Goal: Task Accomplishment & Management: Use online tool/utility

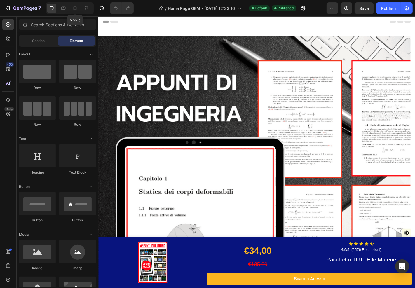
drag, startPoint x: 72, startPoint y: 9, endPoint x: 14, endPoint y: 45, distance: 68.3
click at [72, 9] on icon at bounding box center [75, 8] width 6 height 6
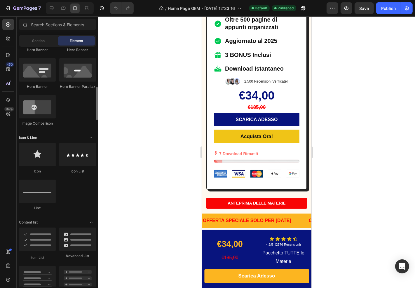
scroll to position [357, 0]
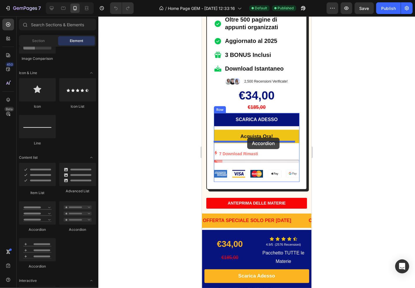
drag, startPoint x: 274, startPoint y: 232, endPoint x: 247, endPoint y: 138, distance: 98.5
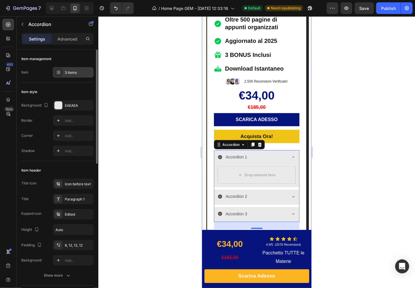
click at [65, 71] on div "3 items" at bounding box center [78, 72] width 27 height 5
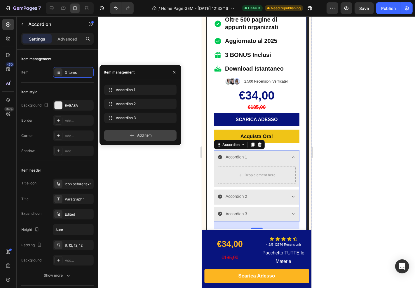
click at [122, 133] on div "Add item" at bounding box center [140, 135] width 72 height 11
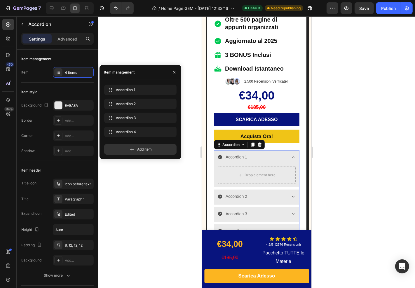
click at [245, 153] on div "Accordion 1" at bounding box center [236, 157] width 23 height 9
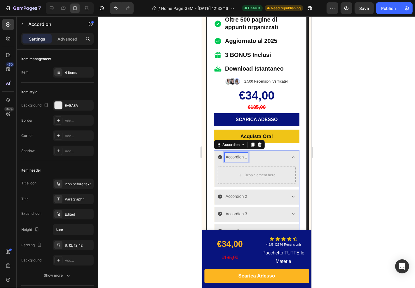
click at [235, 153] on p "Accordion 1" at bounding box center [237, 156] width 22 height 7
click at [274, 153] on div "Come li ricevo?" at bounding box center [252, 157] width 69 height 9
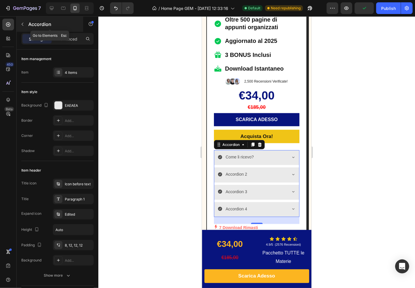
click at [24, 27] on button "button" at bounding box center [22, 24] width 9 height 9
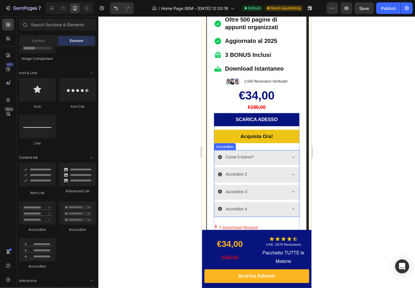
click at [268, 153] on div "Come li ricevo?" at bounding box center [252, 157] width 69 height 9
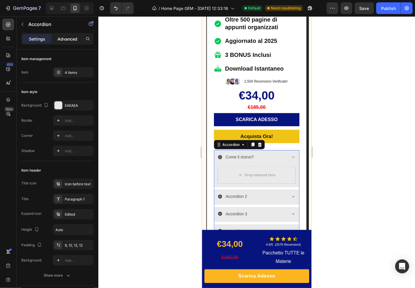
click at [65, 38] on p "Advanced" at bounding box center [68, 39] width 20 height 6
type input "100%"
type input "100"
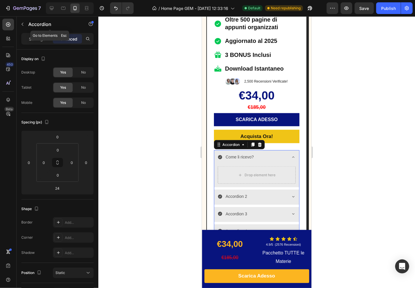
click at [21, 24] on icon "button" at bounding box center [22, 24] width 5 height 5
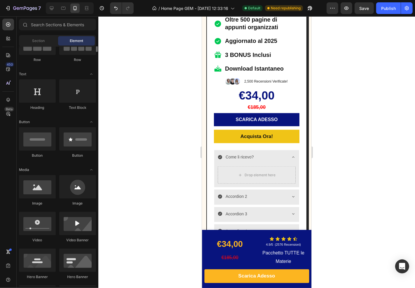
scroll to position [32, 0]
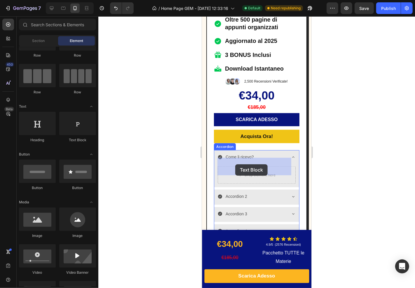
drag, startPoint x: 385, startPoint y: 172, endPoint x: 235, endPoint y: 164, distance: 150.1
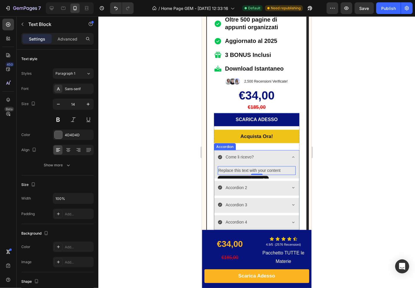
scroll to position [746, 0]
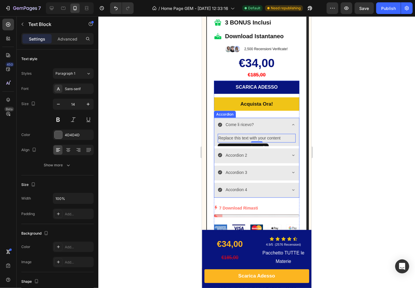
click at [259, 151] on div "Accordion 2" at bounding box center [252, 155] width 69 height 9
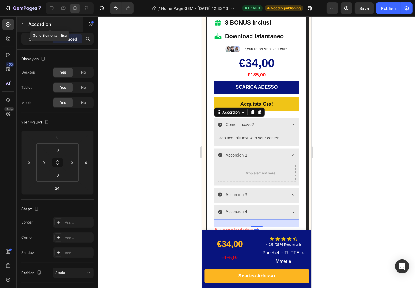
click at [30, 24] on p "Accordion" at bounding box center [53, 24] width 50 height 7
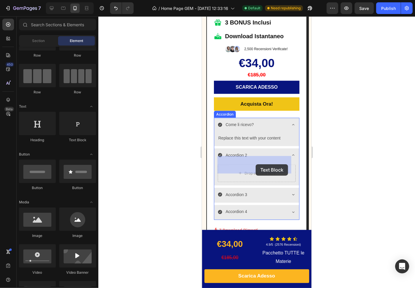
drag, startPoint x: 346, startPoint y: 160, endPoint x: 256, endPoint y: 164, distance: 90.7
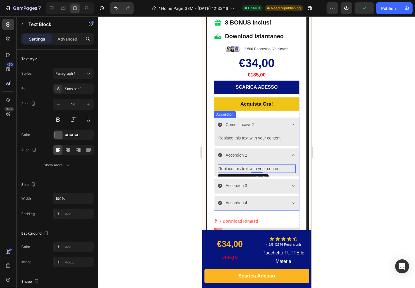
click at [274, 181] on div "Accordion 3" at bounding box center [252, 185] width 69 height 9
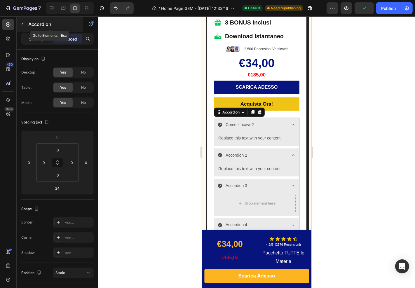
click at [25, 21] on button "button" at bounding box center [22, 24] width 9 height 9
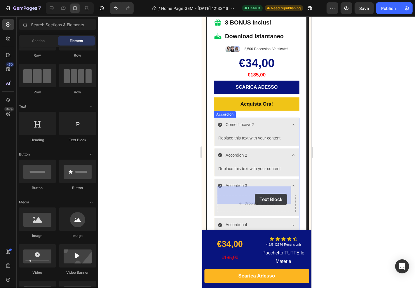
drag, startPoint x: 306, startPoint y: 157, endPoint x: 249, endPoint y: 174, distance: 60.1
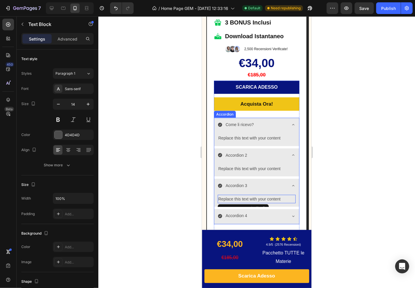
scroll to position [811, 0]
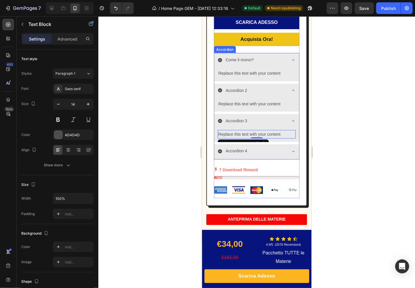
click at [247, 147] on div "Accordion 4" at bounding box center [236, 151] width 23 height 9
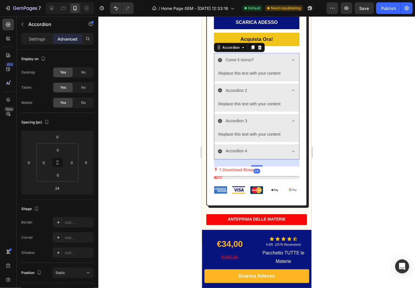
click at [262, 147] on div "Accordion 4" at bounding box center [252, 151] width 69 height 9
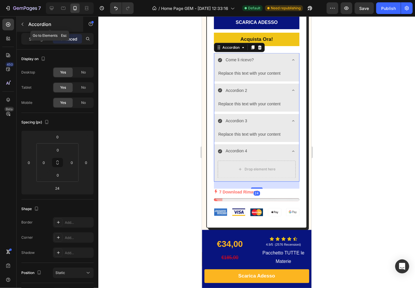
click at [35, 23] on p "Accordion" at bounding box center [53, 24] width 50 height 7
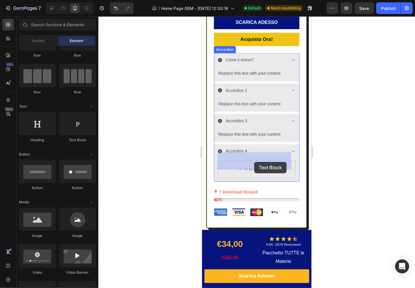
drag, startPoint x: 241, startPoint y: 166, endPoint x: 235, endPoint y: 94, distance: 71.6
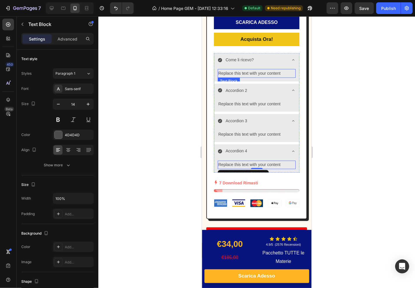
click at [233, 69] on div "Replace this text with your content" at bounding box center [257, 73] width 78 height 8
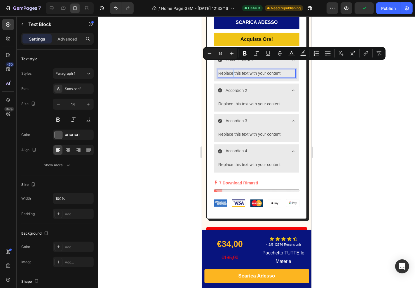
click at [233, 70] on p "Replace this text with your content" at bounding box center [256, 73] width 77 height 7
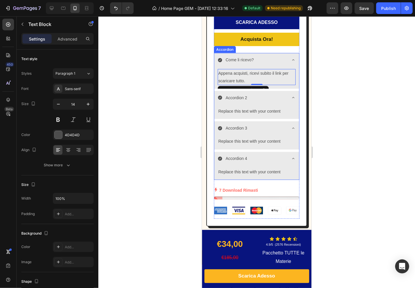
click at [235, 94] on p "Accordion 2" at bounding box center [237, 97] width 22 height 7
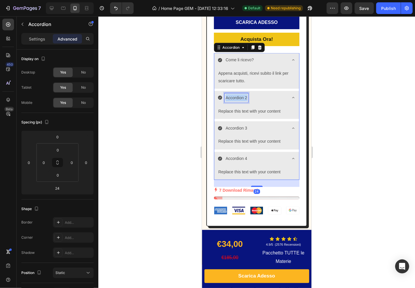
click at [235, 94] on p "Accordion 2" at bounding box center [237, 97] width 22 height 7
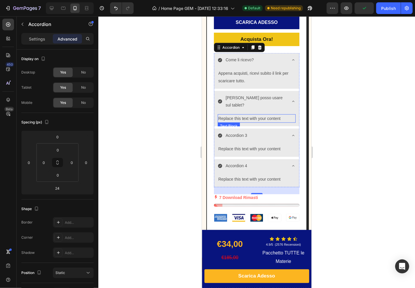
click at [235, 114] on div "Replace this text with your content" at bounding box center [257, 118] width 78 height 8
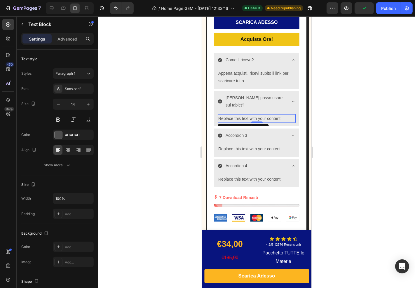
click at [235, 114] on div "Replace this text with your content" at bounding box center [257, 118] width 78 height 8
click at [235, 115] on p "Replace this text with your content" at bounding box center [256, 118] width 77 height 7
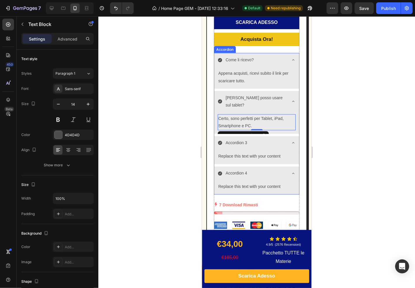
click at [238, 139] on p "Accordion 3" at bounding box center [237, 142] width 22 height 7
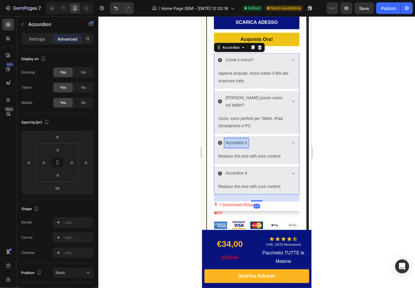
click at [238, 139] on p "Accordion 3" at bounding box center [237, 142] width 22 height 7
drag, startPoint x: 241, startPoint y: 178, endPoint x: 237, endPoint y: 170, distance: 8.4
click at [241, 183] on div "Replace this text with your content" at bounding box center [257, 187] width 78 height 8
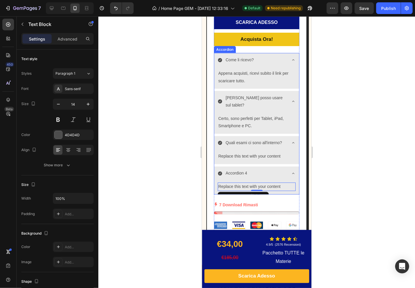
click at [234, 170] on p "Accordion 4" at bounding box center [237, 173] width 22 height 7
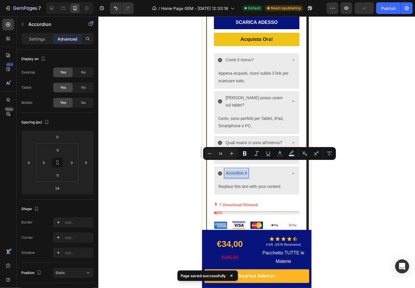
copy p "Accordion 4"
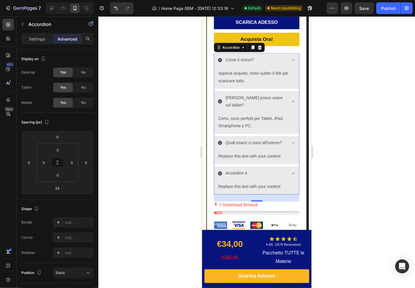
click at [235, 170] on p "Accordion 4" at bounding box center [237, 173] width 22 height 7
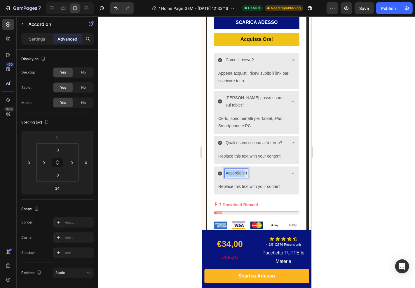
click at [235, 170] on p "Accordion 4" at bounding box center [237, 173] width 22 height 7
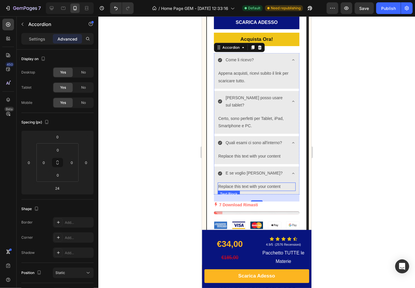
click at [243, 183] on div "Replace this text with your content" at bounding box center [257, 187] width 78 height 8
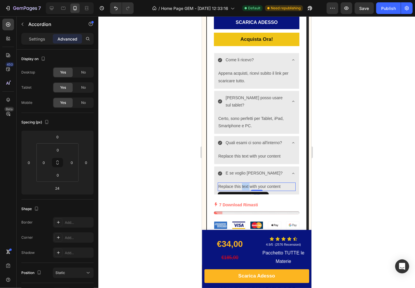
click at [243, 183] on div "Replace this text with your content" at bounding box center [257, 187] width 78 height 8
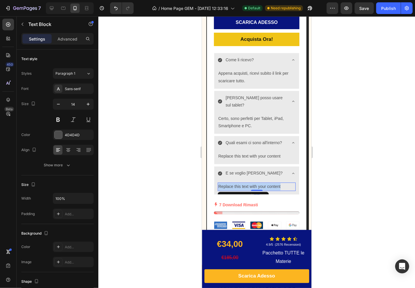
click at [243, 183] on p "Replace this text with your content" at bounding box center [256, 186] width 77 height 7
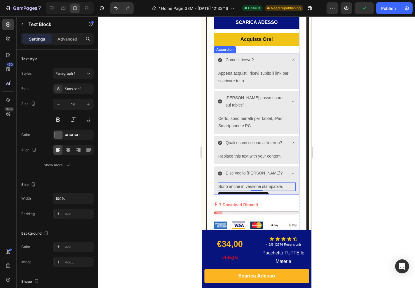
scroll to position [779, 0]
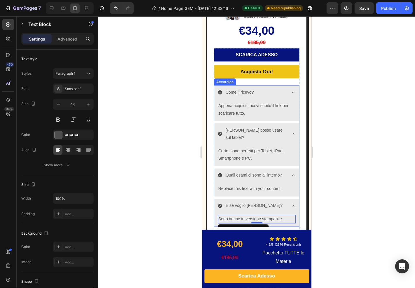
click at [221, 79] on div "Accordion" at bounding box center [225, 81] width 20 height 5
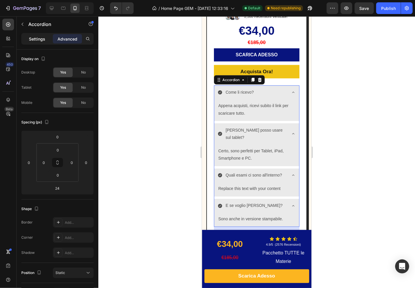
click at [29, 37] on p "Settings" at bounding box center [37, 39] width 16 height 6
type input "8"
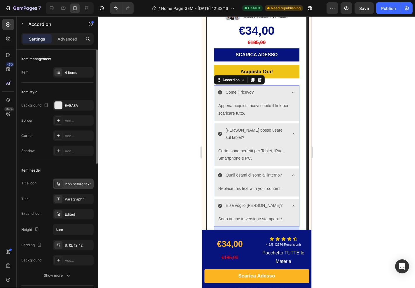
click at [78, 184] on div "Icon before text" at bounding box center [78, 184] width 27 height 5
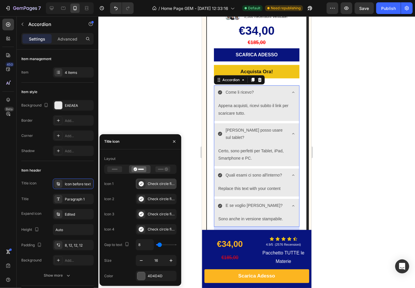
click at [143, 185] on icon at bounding box center [141, 183] width 5 height 5
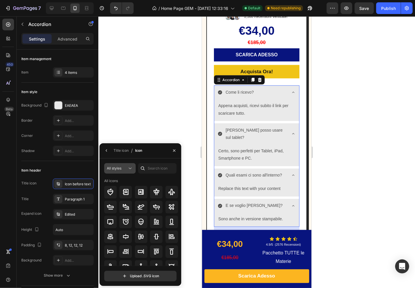
click at [119, 170] on span "All styles" at bounding box center [114, 168] width 15 height 4
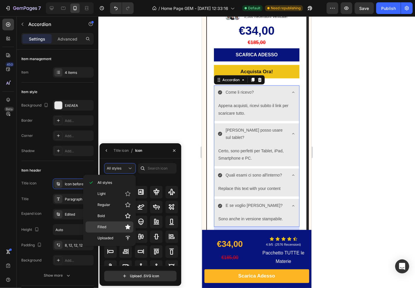
click at [110, 225] on p "Filled" at bounding box center [114, 227] width 33 height 6
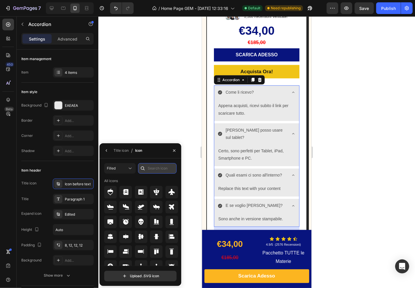
click at [148, 166] on input "text" at bounding box center [157, 168] width 39 height 11
type input "d"
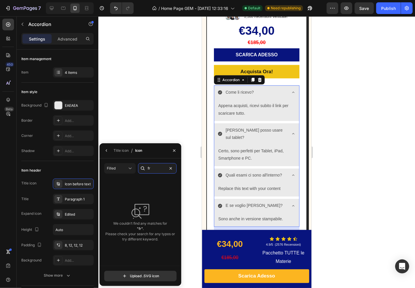
type input "f"
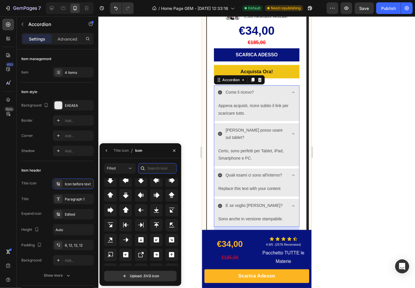
scroll to position [181, 0]
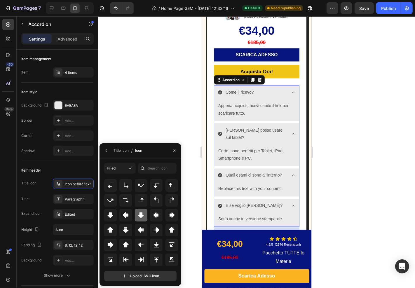
click at [141, 215] on icon at bounding box center [141, 216] width 6 height 6
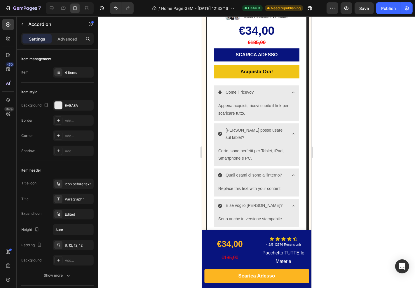
click at [291, 131] on icon at bounding box center [293, 133] width 5 height 5
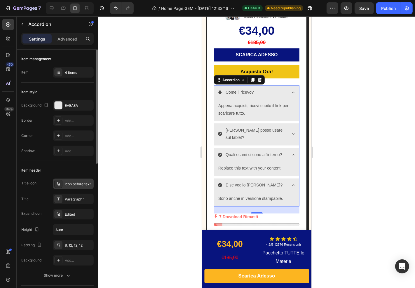
click at [65, 183] on div "Icon before text" at bounding box center [78, 184] width 27 height 5
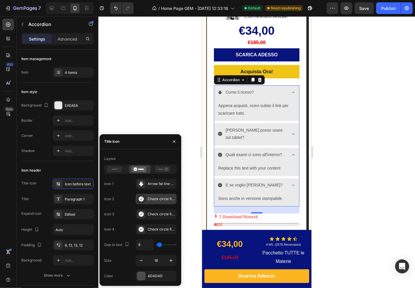
click at [158, 197] on div "Check circle filled" at bounding box center [161, 199] width 27 height 5
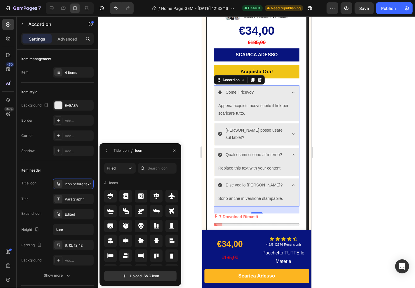
click at [146, 165] on div at bounding box center [142, 168] width 9 height 11
click at [146, 168] on div at bounding box center [142, 168] width 9 height 11
click at [156, 167] on input "text" at bounding box center [157, 168] width 39 height 11
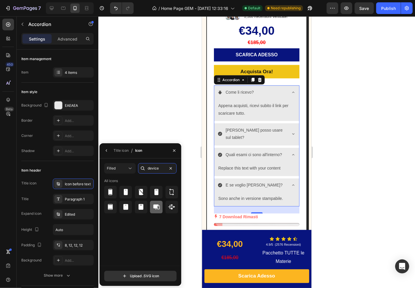
type input "device"
click at [154, 206] on icon at bounding box center [156, 207] width 7 height 7
click at [155, 206] on icon at bounding box center [156, 207] width 6 height 5
click at [107, 148] on button "button" at bounding box center [106, 150] width 9 height 9
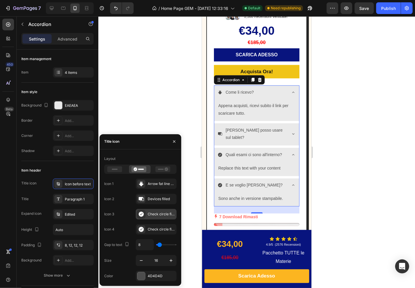
click at [143, 213] on icon at bounding box center [141, 214] width 5 height 5
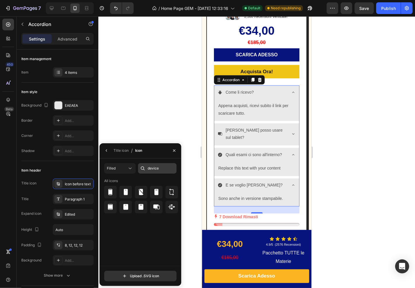
click at [164, 164] on div "Filled device All icons Upload .SVG icon" at bounding box center [141, 223] width 82 height 128
type input "article"
click at [143, 188] on div at bounding box center [141, 192] width 13 height 13
click at [115, 151] on div "Title icon" at bounding box center [121, 150] width 15 height 5
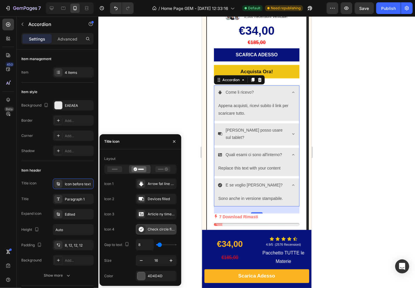
click at [147, 233] on div "Check circle filled" at bounding box center [156, 229] width 41 height 11
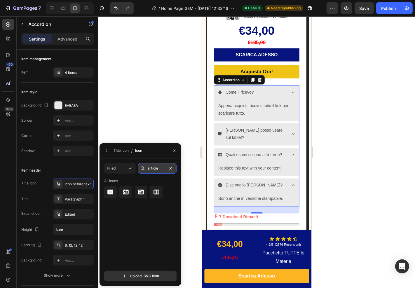
click at [158, 166] on input "article" at bounding box center [157, 168] width 39 height 11
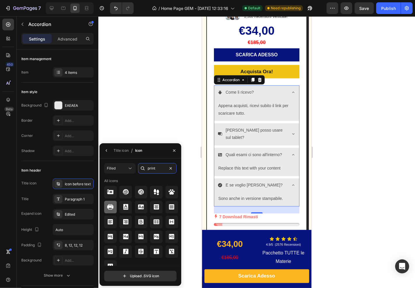
type input "print"
click at [112, 204] on icon at bounding box center [110, 207] width 7 height 7
click at [194, 118] on div at bounding box center [256, 152] width 317 height 272
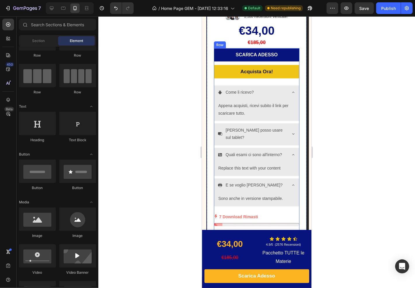
click at [236, 89] on p "Come li ricevo?" at bounding box center [240, 92] width 28 height 7
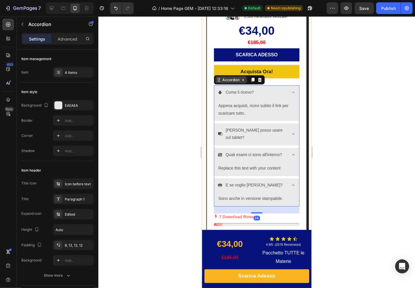
click at [224, 77] on div "Accordion" at bounding box center [231, 79] width 20 height 5
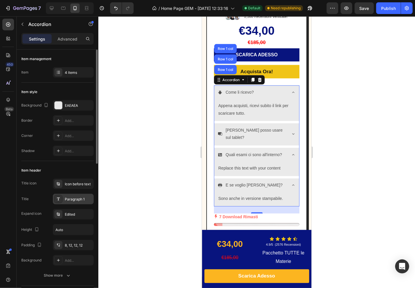
click at [69, 200] on div "Paragraph 1" at bounding box center [78, 199] width 27 height 5
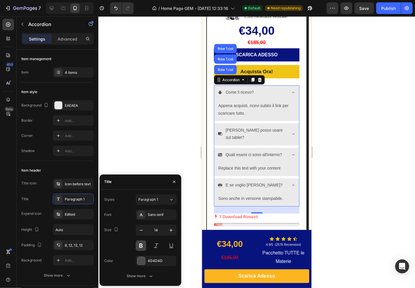
click at [143, 244] on button at bounding box center [141, 246] width 11 height 11
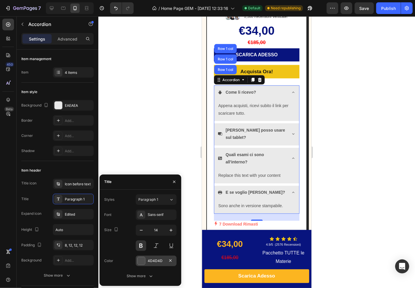
click at [141, 261] on div at bounding box center [142, 261] width 8 height 8
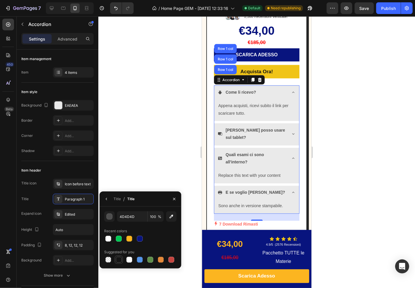
click at [119, 261] on div at bounding box center [119, 260] width 6 height 6
type input "151515"
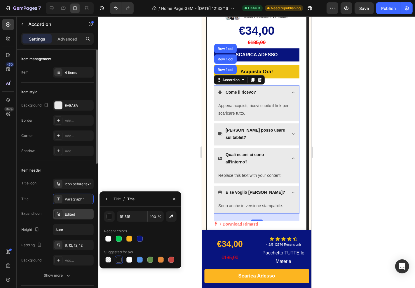
click at [69, 218] on div "Edited" at bounding box center [73, 214] width 41 height 11
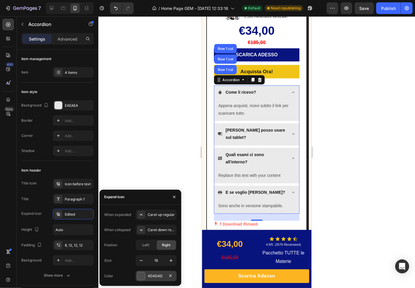
click at [150, 281] on div "4D4D4D" at bounding box center [156, 276] width 41 height 11
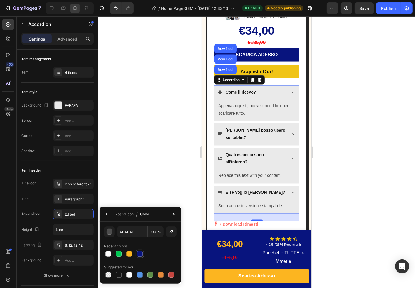
click at [141, 254] on div at bounding box center [140, 254] width 6 height 6
type input "08147E"
click at [81, 213] on div "Edited" at bounding box center [78, 214] width 27 height 5
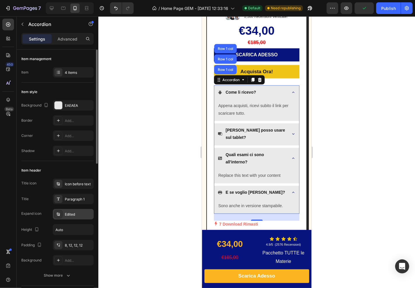
click at [81, 213] on div "Edited" at bounding box center [78, 214] width 27 height 5
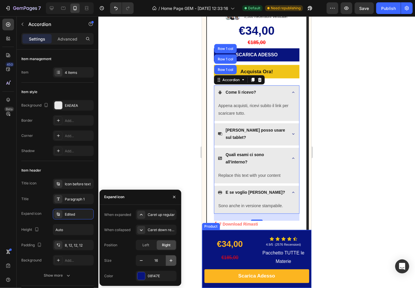
click at [173, 261] on icon "button" at bounding box center [171, 261] width 6 height 6
type input "17"
click at [65, 110] on div "EAEAEA" at bounding box center [73, 105] width 41 height 11
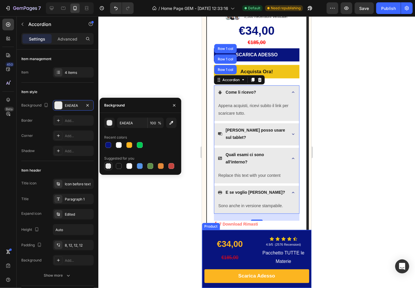
click at [108, 166] on div at bounding box center [108, 166] width 6 height 6
type input "000000"
type input "0"
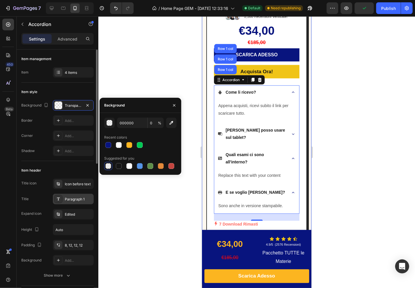
click at [79, 199] on div "Paragraph 1" at bounding box center [78, 199] width 27 height 5
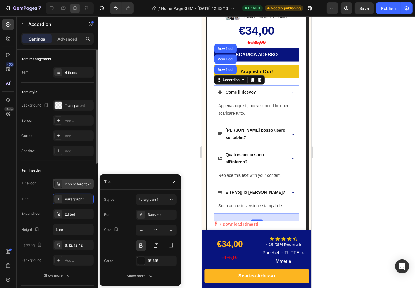
click at [78, 185] on div "Icon before text" at bounding box center [78, 184] width 27 height 5
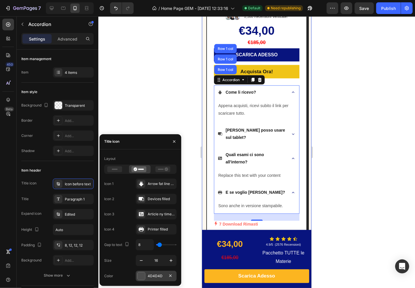
click at [141, 278] on div at bounding box center [142, 277] width 8 height 8
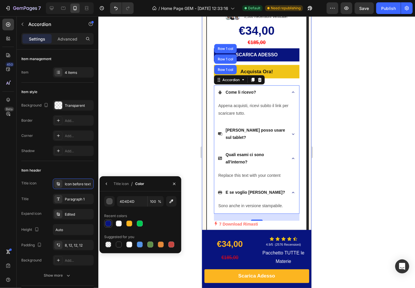
click at [106, 224] on div at bounding box center [108, 224] width 6 height 6
type input "08147E"
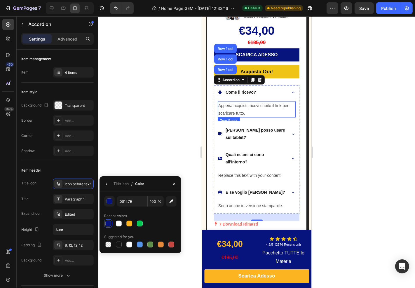
click at [224, 102] on p "Appena acquisti, ricevi subito il link per scaricare tutto." at bounding box center [256, 109] width 77 height 15
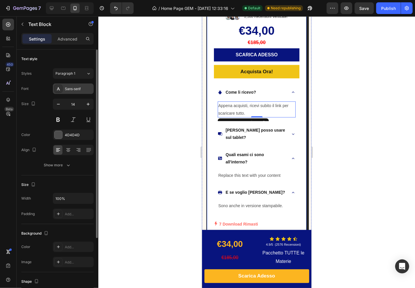
click at [85, 91] on div "Sans-serif" at bounding box center [78, 88] width 27 height 5
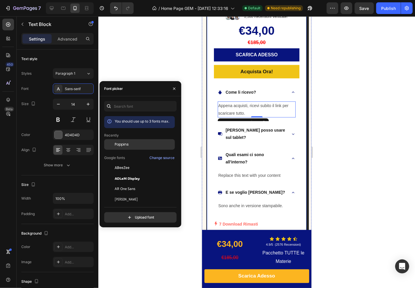
click at [124, 146] on span "Poppins" at bounding box center [122, 144] width 14 height 5
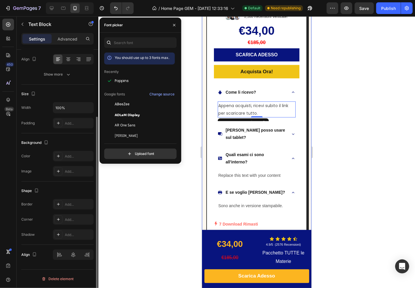
scroll to position [26, 0]
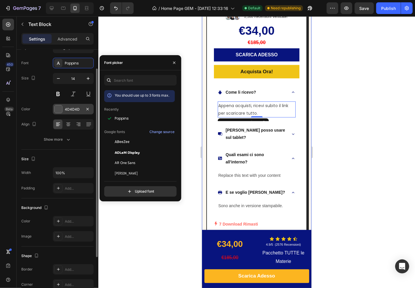
click at [62, 108] on div at bounding box center [59, 109] width 8 height 8
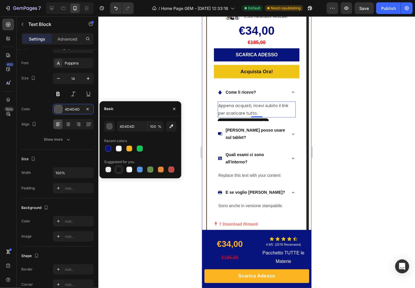
click at [120, 167] on div at bounding box center [119, 170] width 6 height 6
type input "151515"
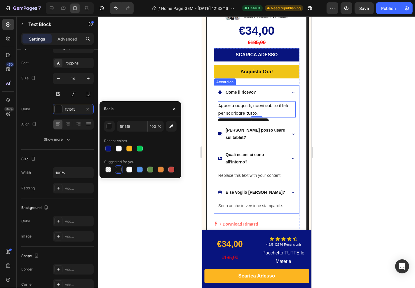
click at [233, 127] on p "[PERSON_NAME] posso usare sul tablet?" at bounding box center [256, 134] width 60 height 15
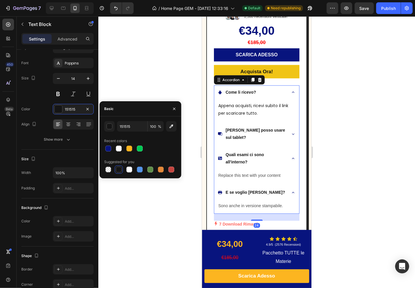
scroll to position [0, 0]
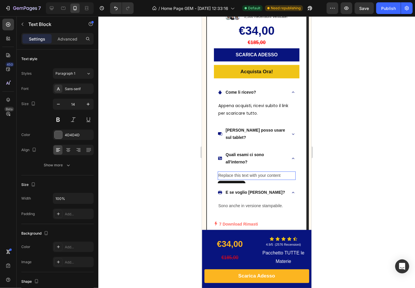
click at [241, 171] on div "Replace this text with your content" at bounding box center [257, 175] width 78 height 8
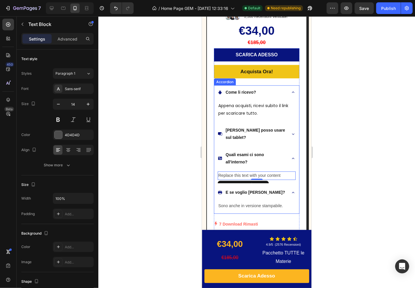
click at [262, 127] on p "[PERSON_NAME] posso usare sul tablet?" at bounding box center [256, 134] width 60 height 15
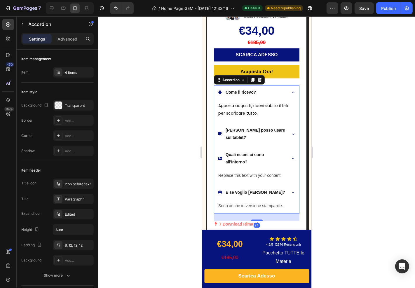
click at [283, 123] on div "[PERSON_NAME] posso usare sul tablet?" at bounding box center [256, 134] width 85 height 22
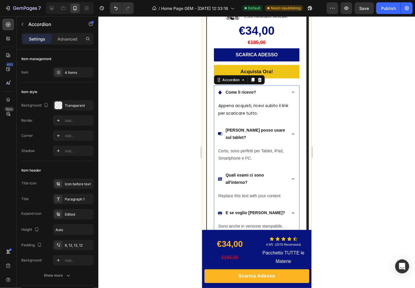
click at [240, 102] on p "Appena acquisti, ricevi subito il link per scaricare tutto." at bounding box center [256, 109] width 77 height 15
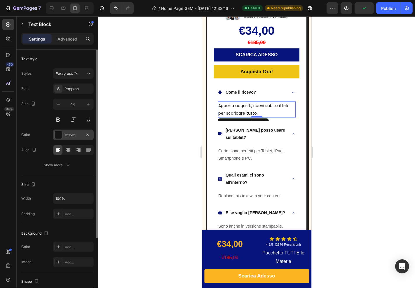
click at [62, 133] on div at bounding box center [59, 135] width 8 height 8
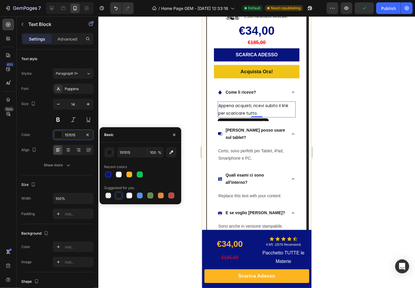
click at [118, 199] on div at bounding box center [118, 195] width 7 height 7
click at [183, 101] on div at bounding box center [256, 152] width 317 height 272
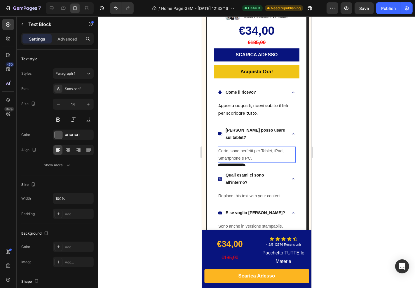
click at [231, 147] on p "Certo, sono perfetti per Tablet, iPad, Smartphone e PC." at bounding box center [256, 154] width 77 height 15
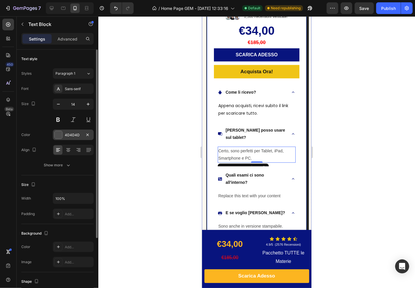
click at [58, 136] on div at bounding box center [59, 135] width 8 height 8
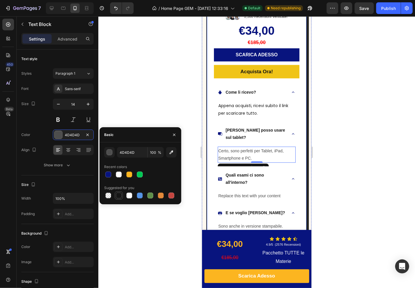
click at [117, 196] on div at bounding box center [119, 196] width 6 height 6
type input "151515"
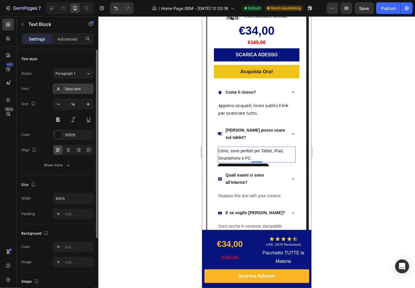
click at [72, 89] on div "Sans-serif" at bounding box center [78, 88] width 27 height 5
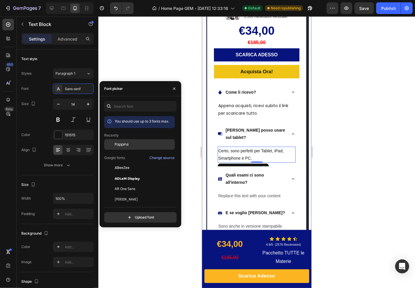
click at [119, 145] on span "Poppins" at bounding box center [122, 144] width 14 height 5
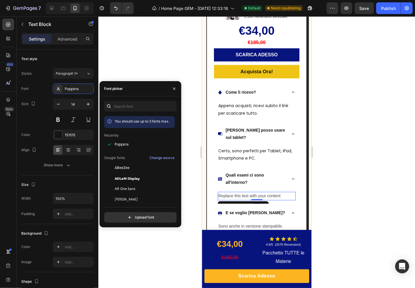
click at [230, 192] on div "Replace this text with your content" at bounding box center [257, 196] width 78 height 8
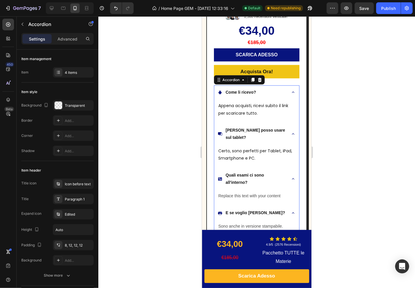
click at [232, 206] on div "E se voglio [PERSON_NAME]?" at bounding box center [256, 213] width 85 height 15
click at [230, 221] on div "24" at bounding box center [257, 224] width 86 height 7
click at [291, 211] on icon at bounding box center [293, 213] width 5 height 5
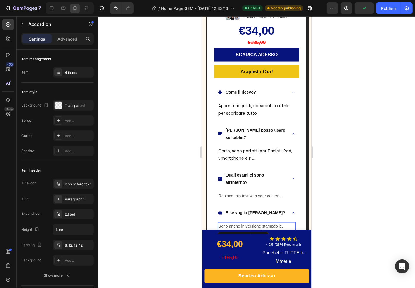
click at [241, 223] on p "Sono anche in versione stampabile." at bounding box center [256, 226] width 77 height 7
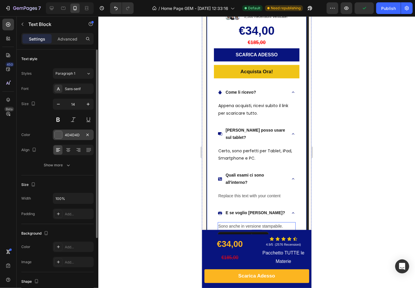
click at [72, 134] on div "4D4D4D" at bounding box center [73, 135] width 17 height 5
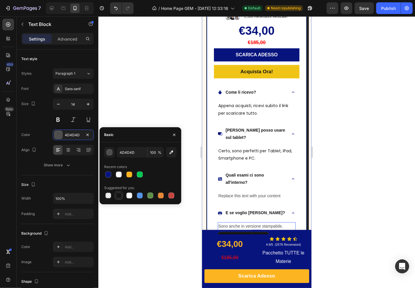
click at [111, 195] on div at bounding box center [108, 196] width 6 height 6
type input "000000"
type input "0"
click at [122, 196] on div at bounding box center [118, 195] width 7 height 7
type input "151515"
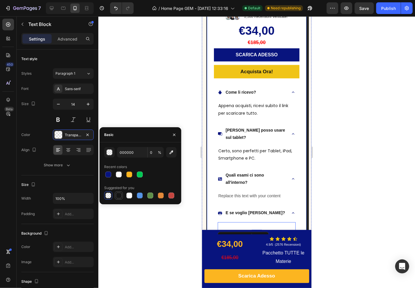
type input "100"
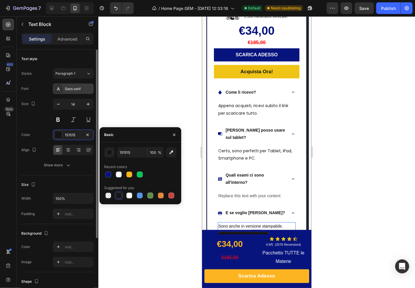
click at [70, 92] on div "Sans-serif" at bounding box center [73, 89] width 41 height 11
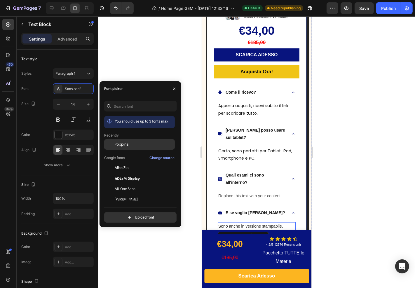
click at [127, 184] on div "Poppins" at bounding box center [139, 189] width 71 height 11
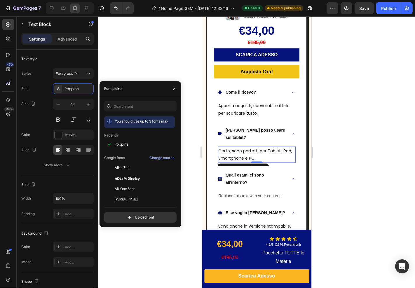
click at [278, 147] on p "Certo, sono perfetti per Tablet, iPad, Smartphone e PC." at bounding box center [256, 154] width 77 height 15
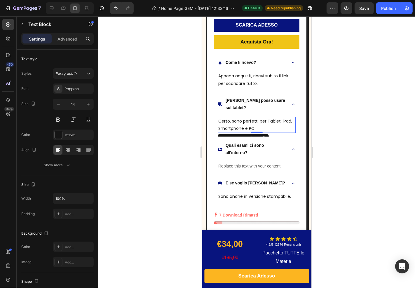
scroll to position [811, 0]
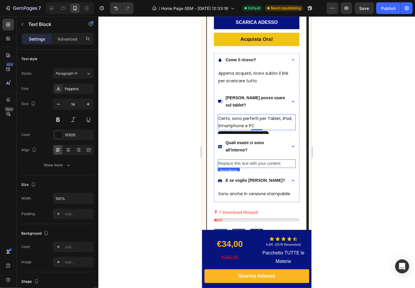
click at [241, 160] on div "Replace this text with your content" at bounding box center [257, 164] width 78 height 8
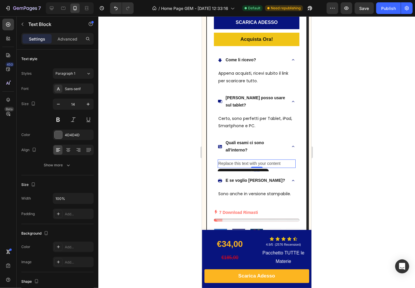
click at [234, 160] on div "Replace this text with your content" at bounding box center [257, 164] width 78 height 8
click at [234, 160] on p "Replace this text with your content" at bounding box center [256, 163] width 77 height 7
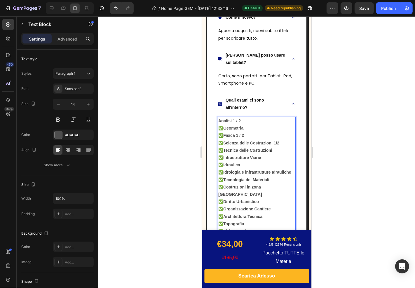
scroll to position [855, 0]
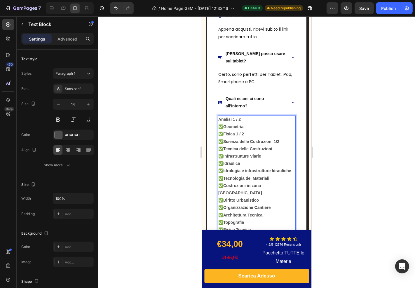
click at [220, 117] on strong "Analisi 1 / 2" at bounding box center [229, 119] width 22 height 5
drag, startPoint x: 223, startPoint y: 110, endPoint x: 220, endPoint y: 111, distance: 3.6
click at [220, 124] on strong "✅Geometria" at bounding box center [230, 126] width 25 height 5
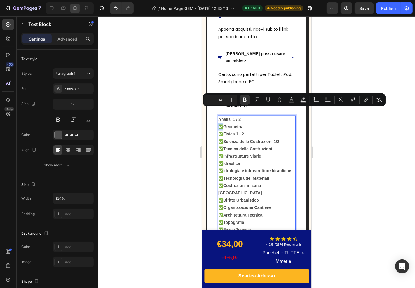
copy strong "✅"
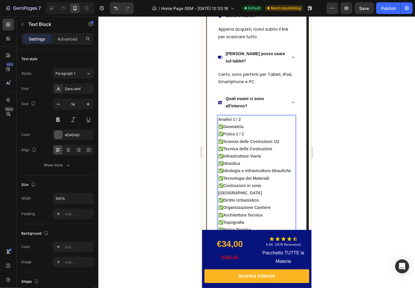
click at [252, 139] on strong "✅Scienza delle Costruzioni 1/2" at bounding box center [248, 141] width 61 height 5
click at [343, 105] on div at bounding box center [256, 152] width 317 height 272
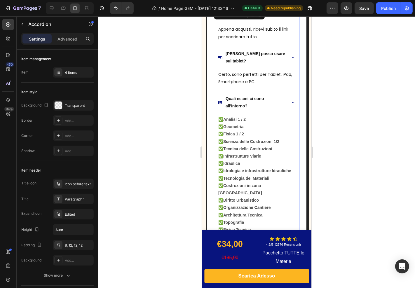
click at [277, 95] on p "Quali esami ci sono all'interno?" at bounding box center [256, 102] width 60 height 15
click at [291, 100] on icon at bounding box center [293, 102] width 5 height 5
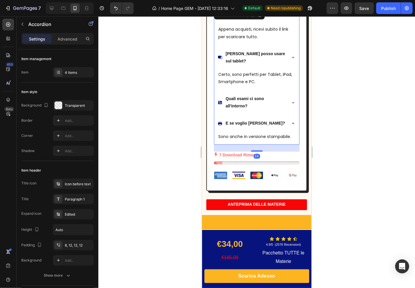
click at [291, 100] on icon at bounding box center [293, 102] width 5 height 5
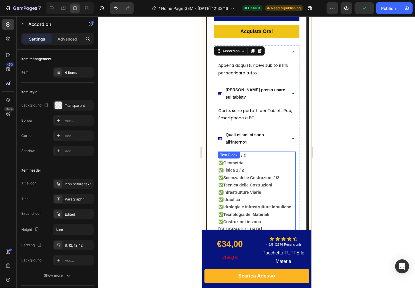
scroll to position [758, 0]
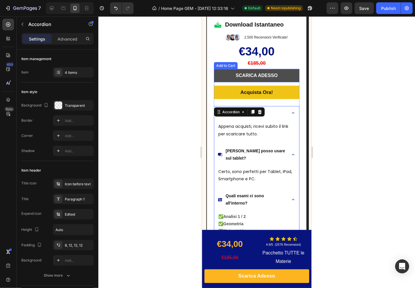
click at [218, 69] on button "SCARICA ADESSO" at bounding box center [257, 75] width 86 height 13
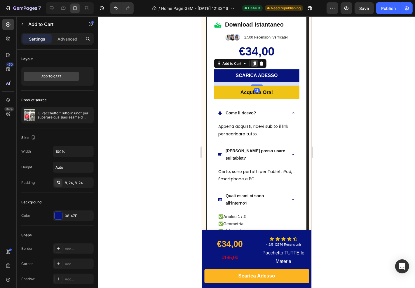
click at [253, 60] on div at bounding box center [254, 63] width 7 height 7
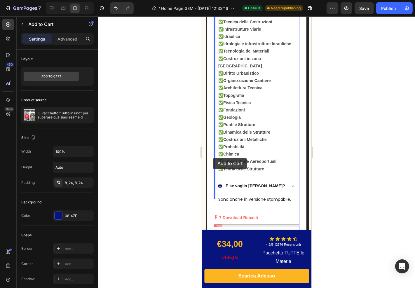
scroll to position [1115, 0]
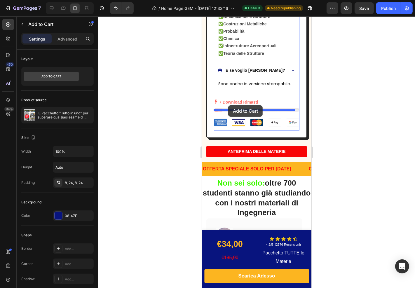
drag, startPoint x: 219, startPoint y: 72, endPoint x: 228, endPoint y: 105, distance: 34.7
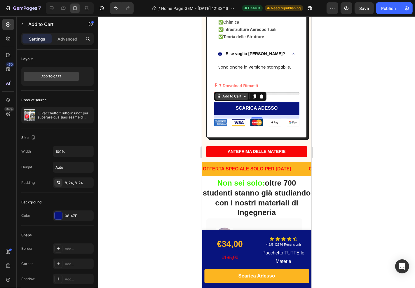
scroll to position [1099, 0]
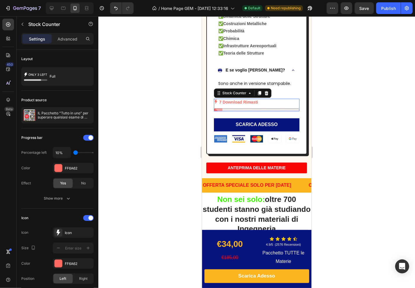
click at [274, 98] on div "7 Download Rimasti" at bounding box center [257, 101] width 86 height 7
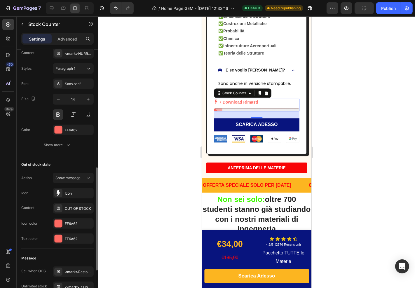
scroll to position [377, 0]
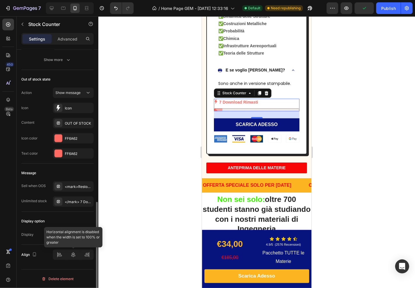
click at [76, 258] on div at bounding box center [73, 255] width 41 height 11
click at [70, 255] on div at bounding box center [73, 255] width 41 height 11
click at [246, 108] on div at bounding box center [257, 109] width 86 height 3
click at [246, 98] on p "7 Download Rimasti" at bounding box center [238, 101] width 39 height 7
click at [262, 98] on div "7 Download Rimasti" at bounding box center [257, 101] width 86 height 7
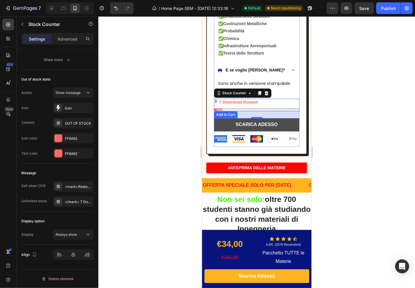
click at [276, 118] on button "SCARICA ADESSO" at bounding box center [257, 124] width 86 height 13
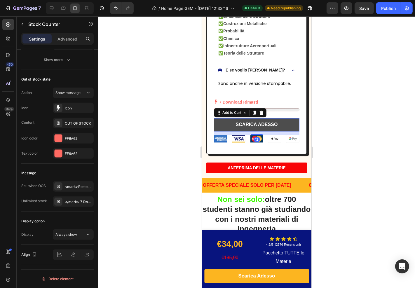
scroll to position [0, 0]
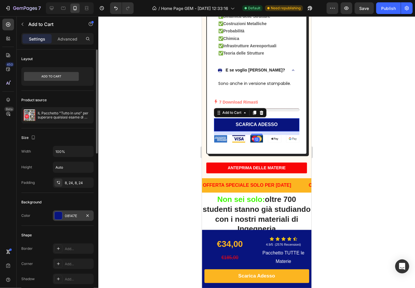
click at [59, 217] on div at bounding box center [59, 216] width 8 height 8
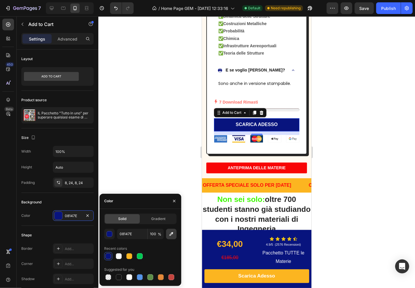
click at [169, 237] on icon "button" at bounding box center [172, 234] width 6 height 6
type input "FF6A62"
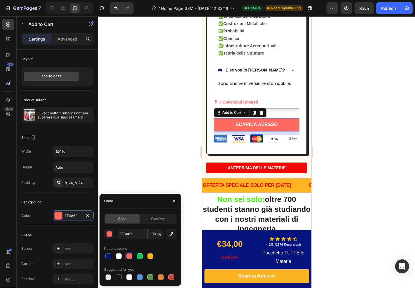
click at [340, 79] on div at bounding box center [256, 152] width 317 height 272
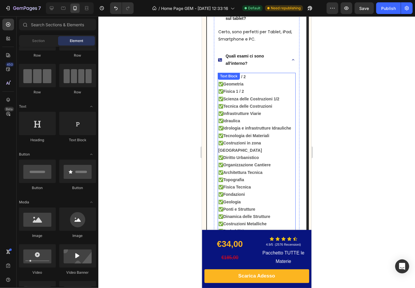
scroll to position [839, 0]
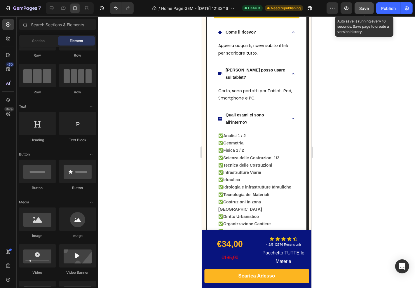
click at [360, 11] on div "Save" at bounding box center [365, 8] width 10 height 6
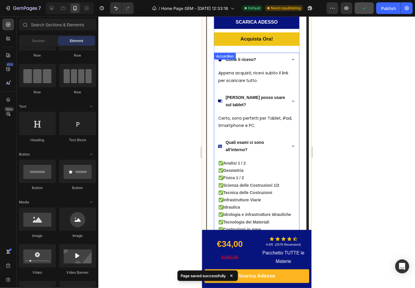
scroll to position [774, 0]
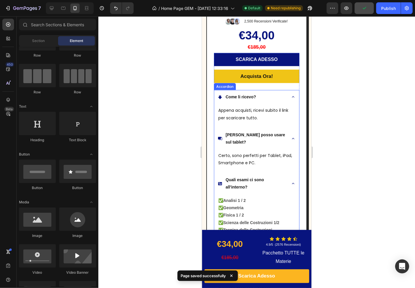
click at [255, 92] on div "Come li ricevo?" at bounding box center [241, 96] width 32 height 9
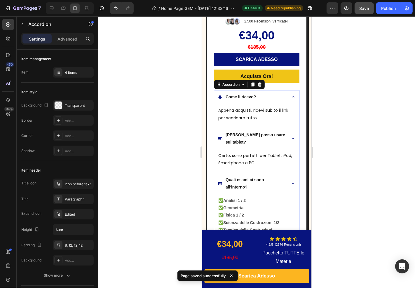
click at [272, 92] on div "Come li ricevo?" at bounding box center [252, 96] width 68 height 9
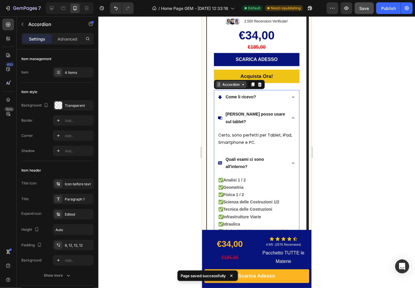
click at [229, 82] on div "Accordion" at bounding box center [231, 84] width 20 height 5
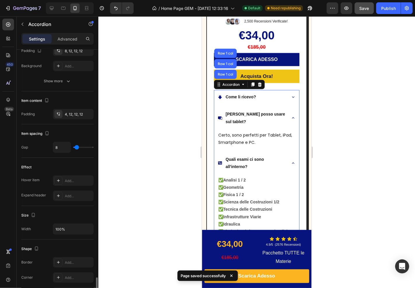
scroll to position [316, 0]
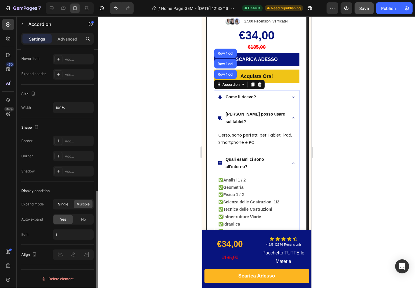
click at [60, 204] on span "Single" at bounding box center [63, 204] width 10 height 5
click at [81, 220] on span "No" at bounding box center [83, 219] width 5 height 5
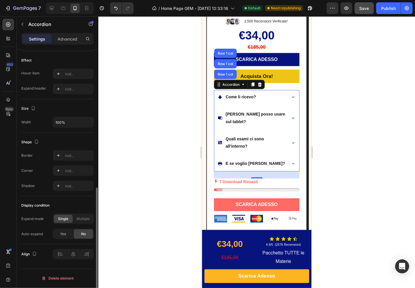
scroll to position [301, 0]
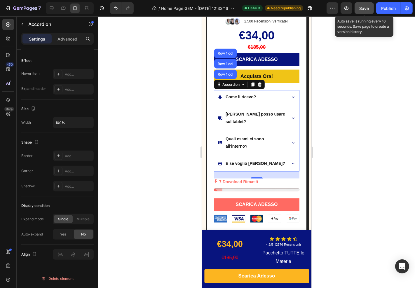
click at [369, 10] on span "Save" at bounding box center [365, 8] width 10 height 5
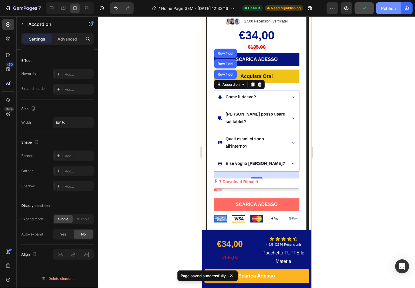
click at [387, 8] on div "Publish" at bounding box center [389, 8] width 15 height 6
